Goal: Check status: Check status

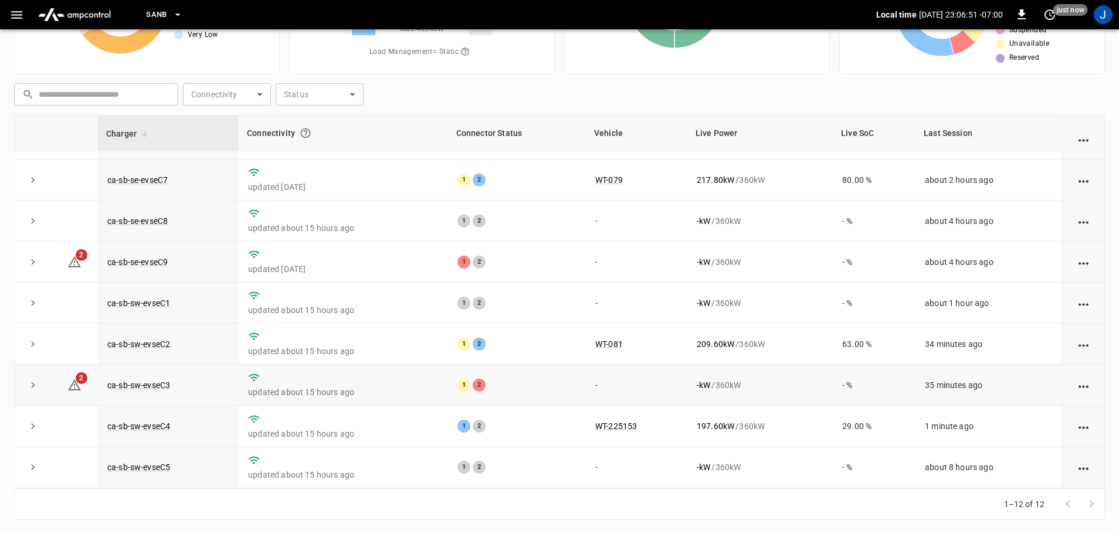
scroll to position [162, 0]
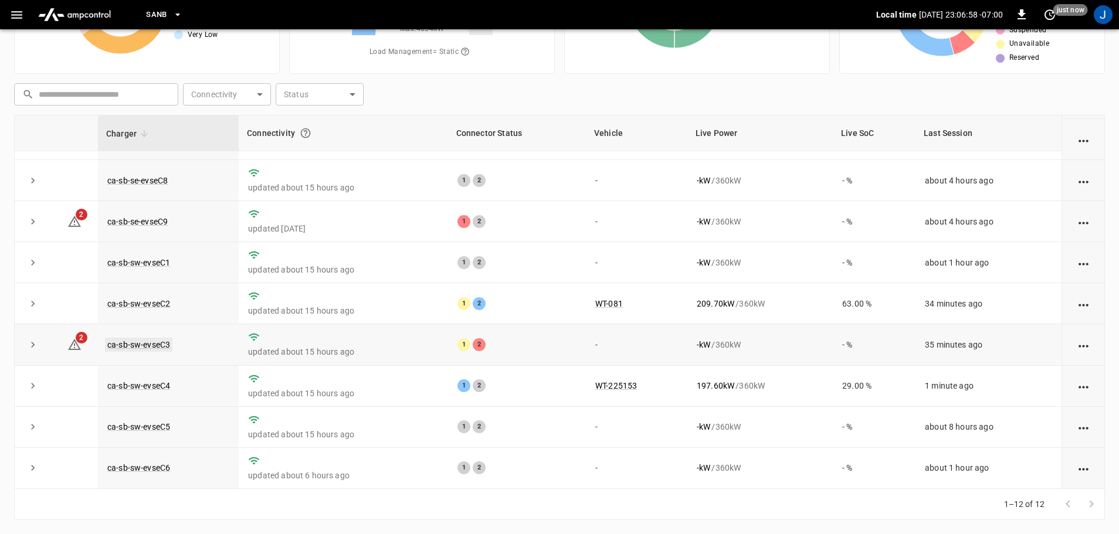
click at [131, 338] on link "ca-sb-sw-evseC3" at bounding box center [138, 345] width 67 height 14
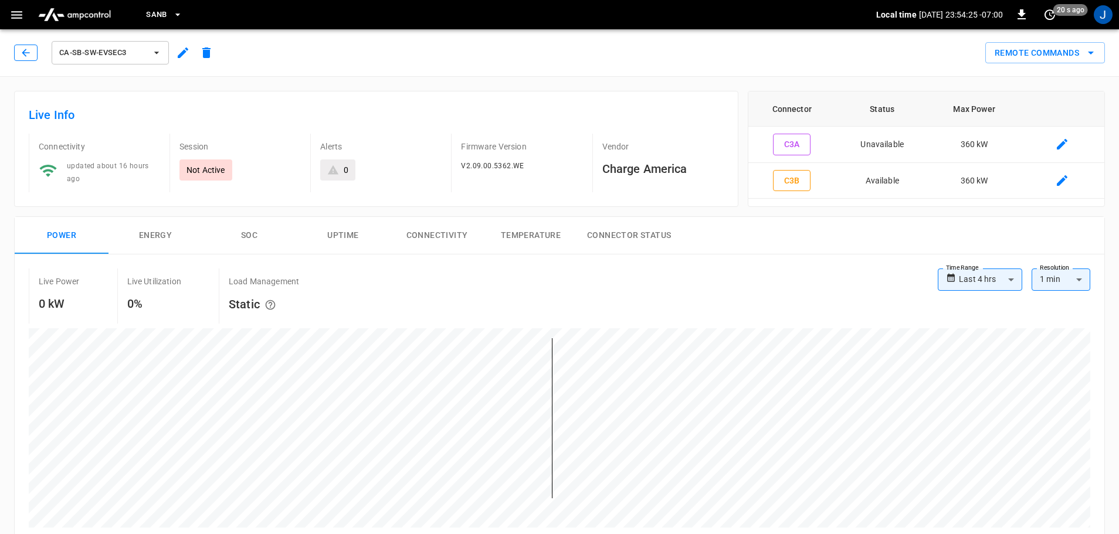
click at [22, 52] on icon "button" at bounding box center [26, 53] width 12 height 12
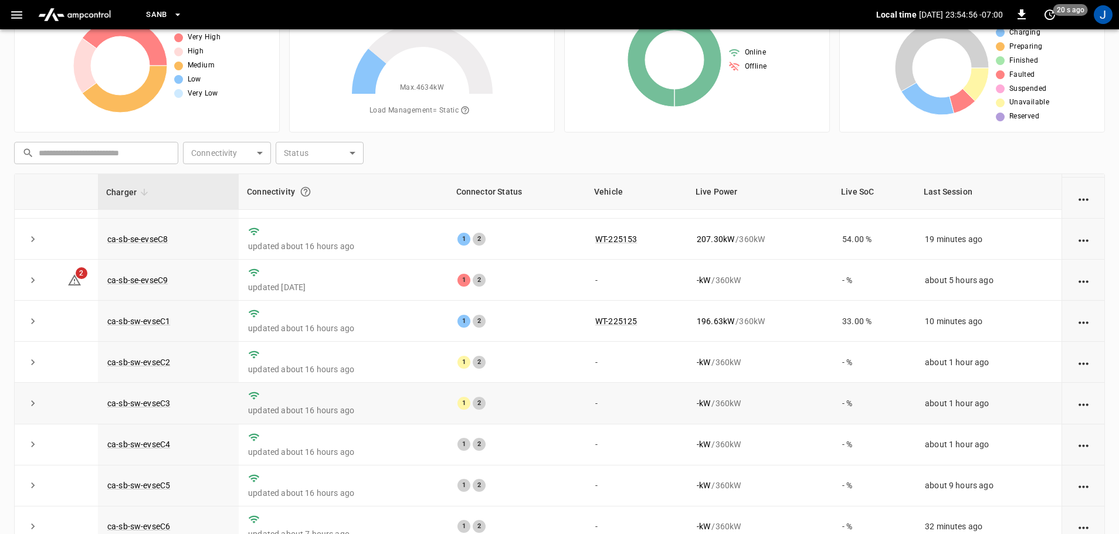
scroll to position [119, 0]
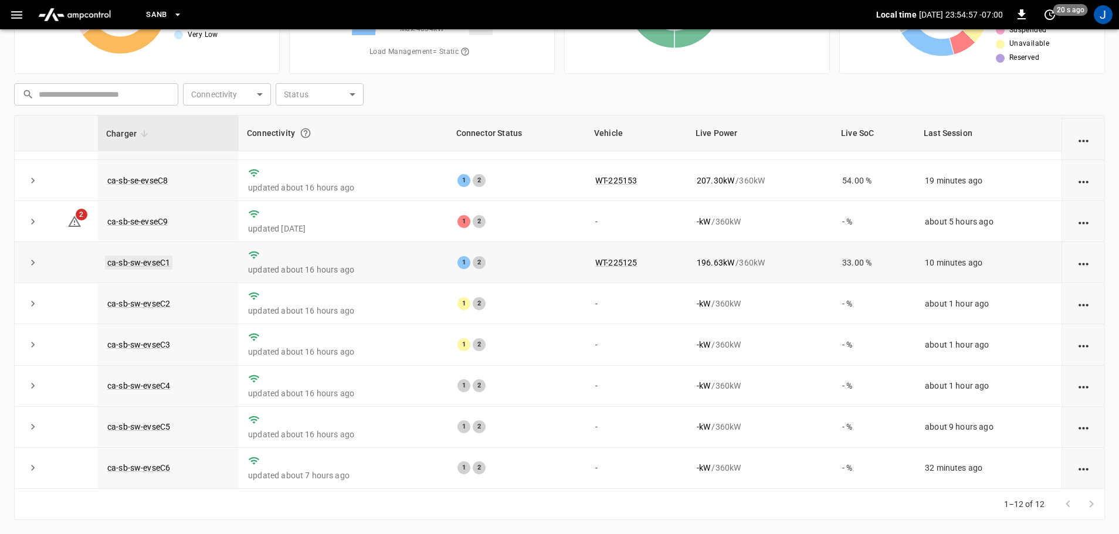
click at [144, 260] on link "ca-sb-sw-evseC1" at bounding box center [138, 263] width 67 height 14
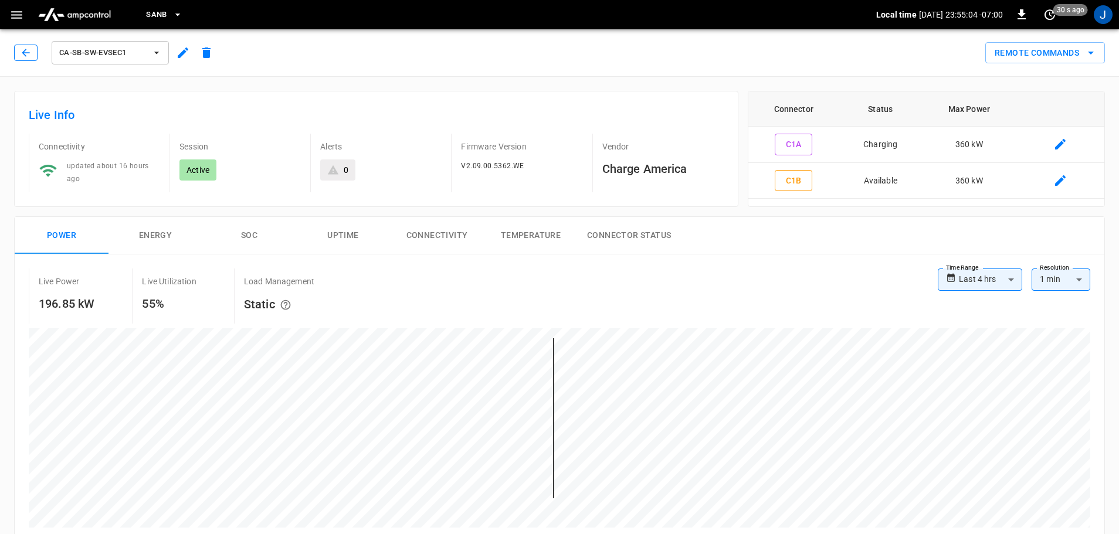
click at [26, 52] on icon "button" at bounding box center [26, 53] width 12 height 12
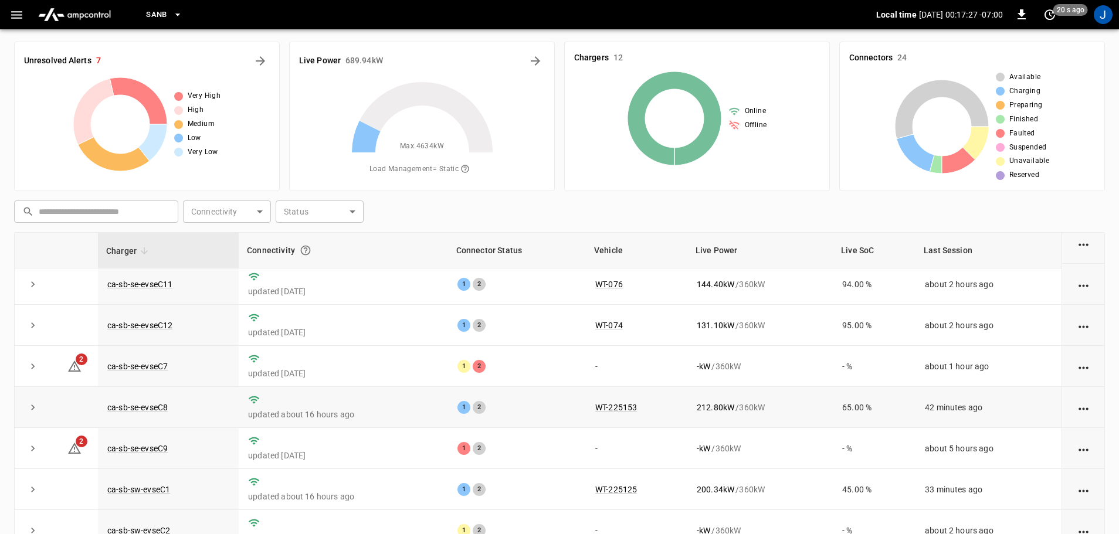
scroll to position [162, 0]
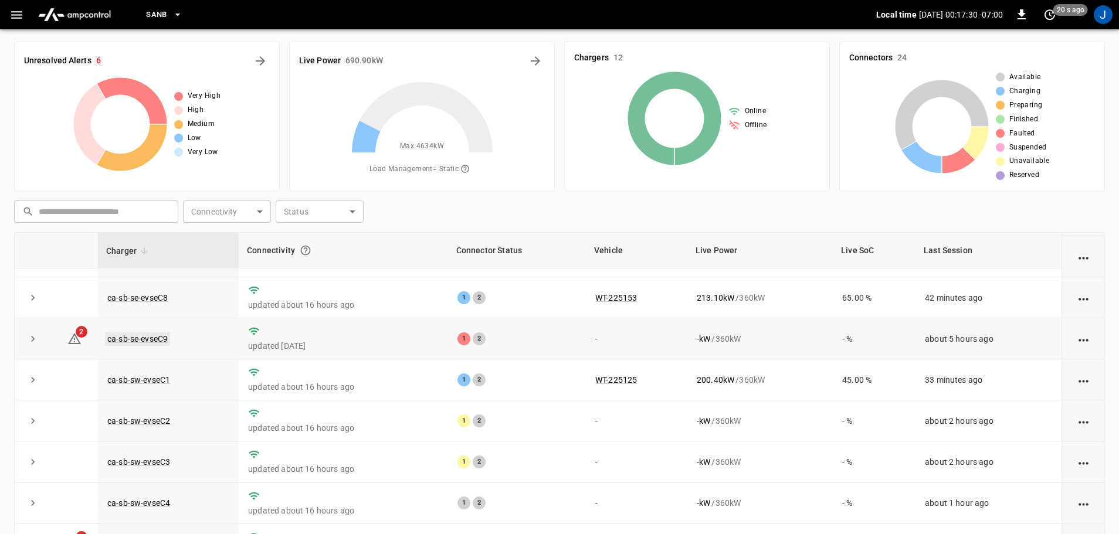
click at [151, 332] on link "ca-sb-se-evseC9" at bounding box center [137, 339] width 65 height 14
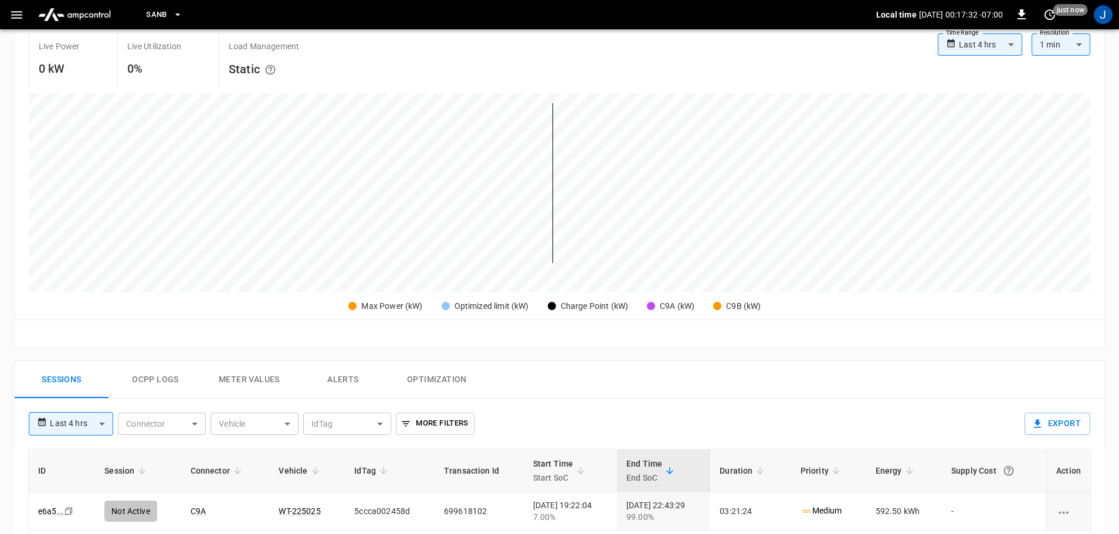
scroll to position [293, 0]
